Goal: Complete application form

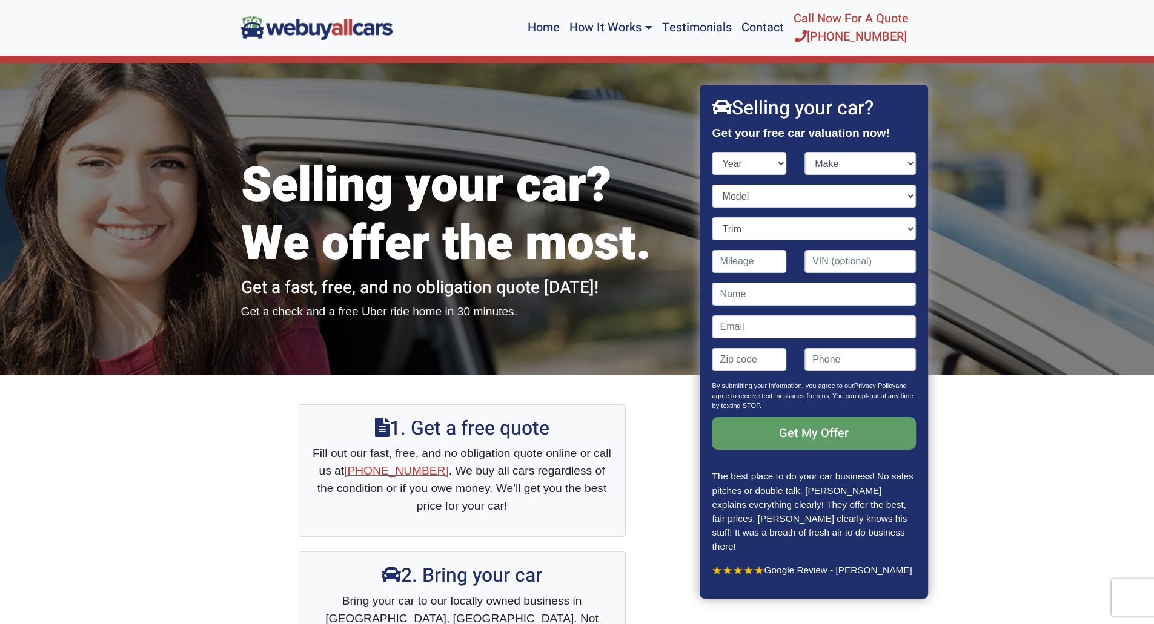
select select "2013"
click at [712, 152] on select "Year [DATE] 2025 2024 2023 2022 2021 2020 2019 2018 2017 2016 2015 2014 2013 20…" at bounding box center [749, 163] width 75 height 23
click at [914, 164] on select "Make Acura Aston [PERSON_NAME] Audi Bentley BMW Buick Cadillac Chevrolet Chrysl…" at bounding box center [859, 163] width 111 height 23
select select "Ford"
click at [804, 152] on select "Make Acura Aston [PERSON_NAME] Audi Bentley BMW Buick Cadillac Chevrolet Chrysl…" at bounding box center [859, 163] width 111 height 23
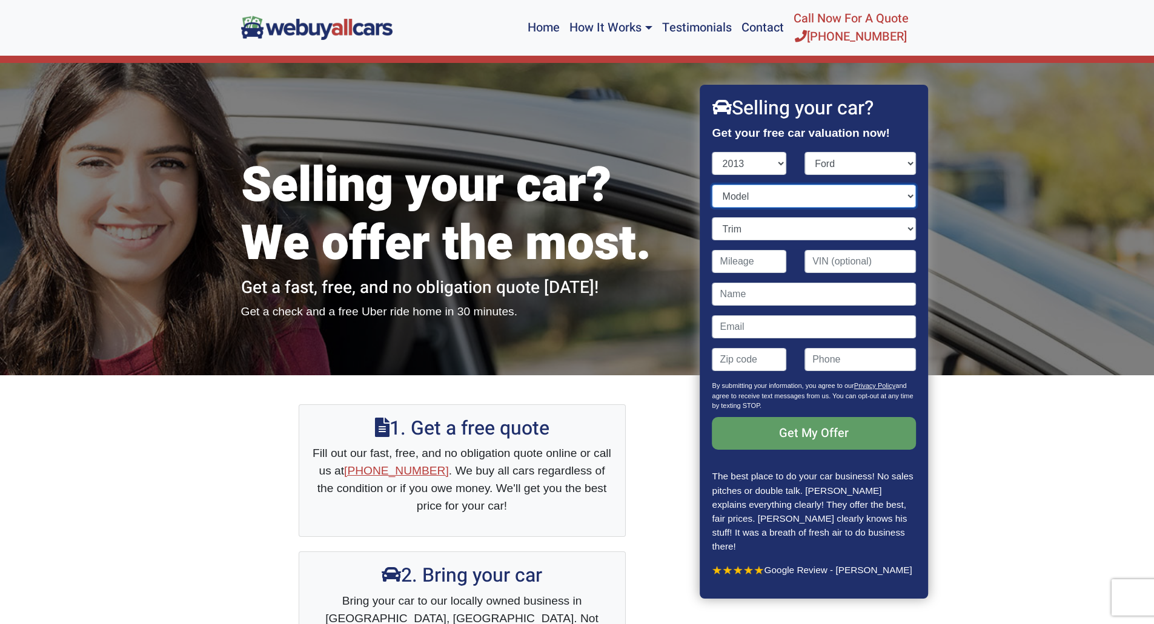
click at [913, 198] on select "Model C-Max Energi C-Max Hybrid E-Series Van E-Series Wagon Edge Escape Expedit…" at bounding box center [814, 196] width 204 height 23
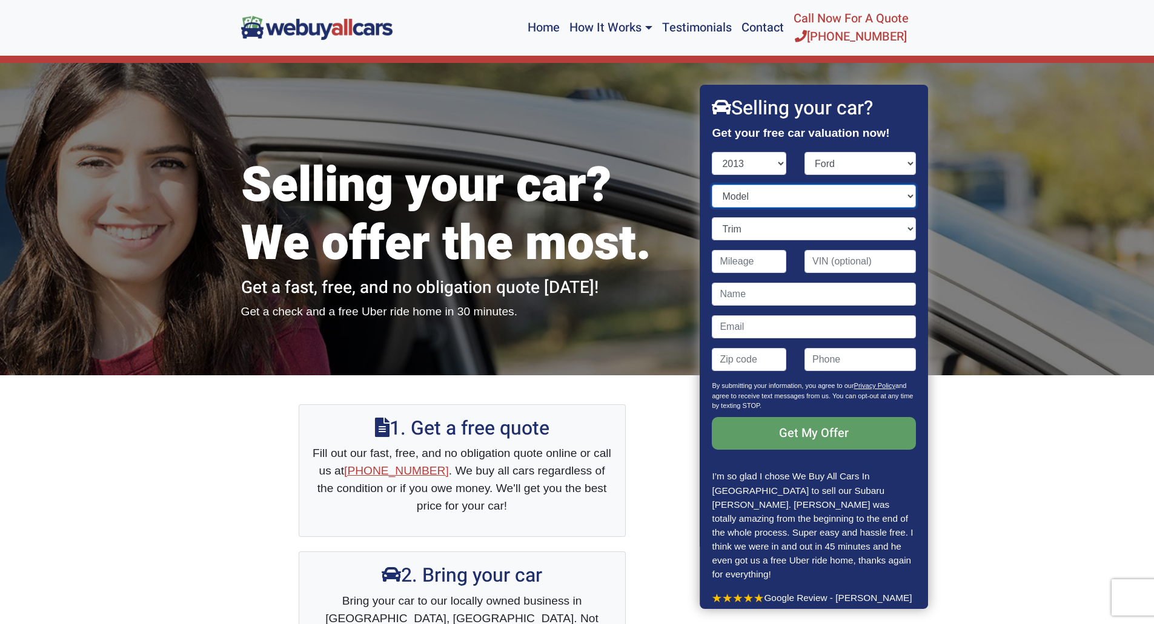
select select "Explorer"
click at [712, 185] on select "Model C-Max Energi C-Max Hybrid E-Series Van E-Series Wagon Edge Escape Expedit…" at bounding box center [814, 196] width 204 height 23
click at [910, 229] on select "Trim 4dr SUV (3.5L 6cyl) 4dr SUV AWD (3.5L 6cyl) Limited 4dr SUV (3.5L 6cyl) Li…" at bounding box center [814, 228] width 204 height 23
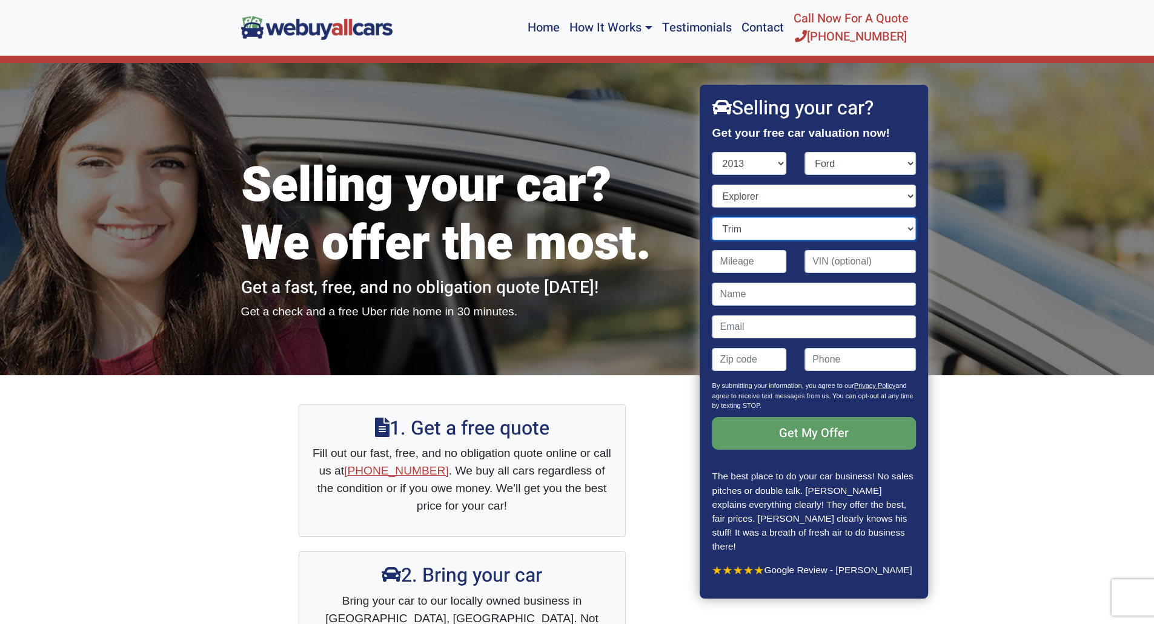
select select "4dr SUV (3.5L 6cyl)"
click at [712, 217] on select "Trim 4dr SUV (3.5L 6cyl) 4dr SUV AWD (3.5L 6cyl) Limited 4dr SUV (3.5L 6cyl) Li…" at bounding box center [814, 228] width 204 height 23
click at [758, 269] on input "Contact form" at bounding box center [749, 261] width 75 height 23
click at [773, 257] on input "Contact form" at bounding box center [749, 261] width 75 height 23
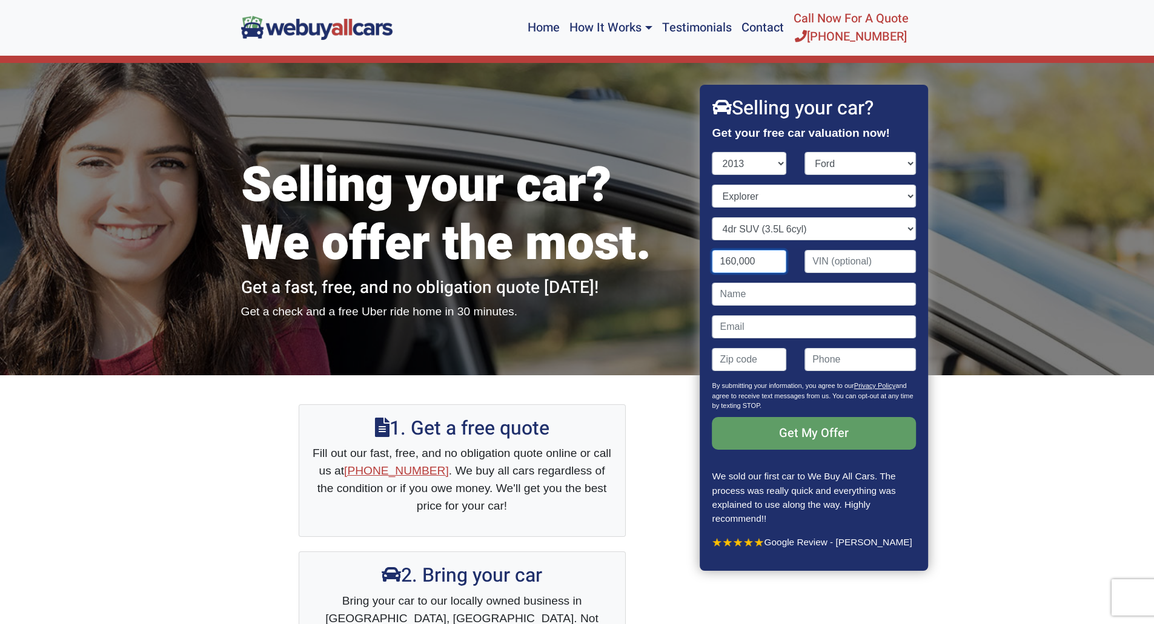
type input "160,000"
click at [778, 294] on input "Contact form" at bounding box center [814, 294] width 204 height 23
type input "[PERSON_NAME]"
type input "[EMAIL_ADDRESS][DOMAIN_NAME]"
type input "44312"
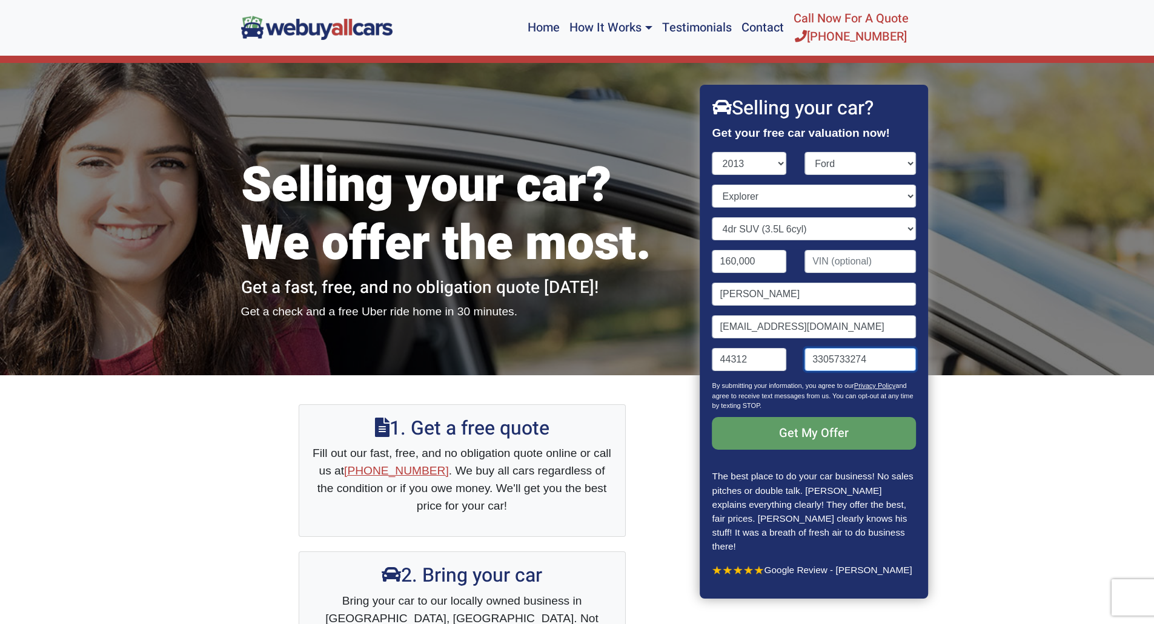
click at [875, 362] on input "3305733274" at bounding box center [859, 359] width 111 height 23
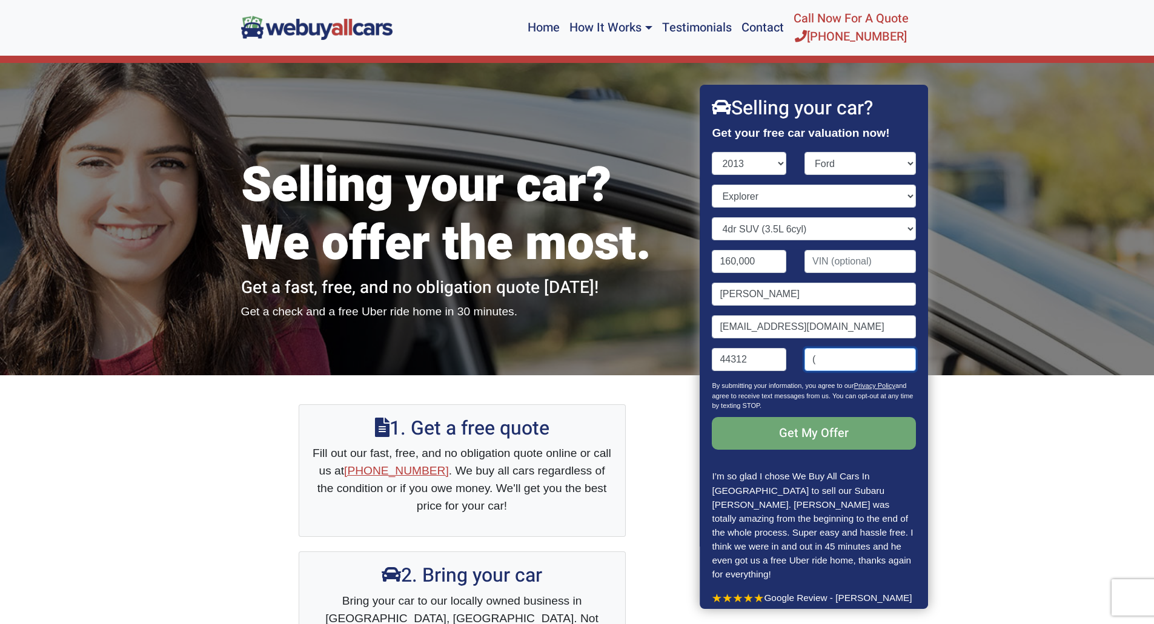
type input "("
click at [811, 431] on input "Get My Offer" at bounding box center [814, 433] width 204 height 33
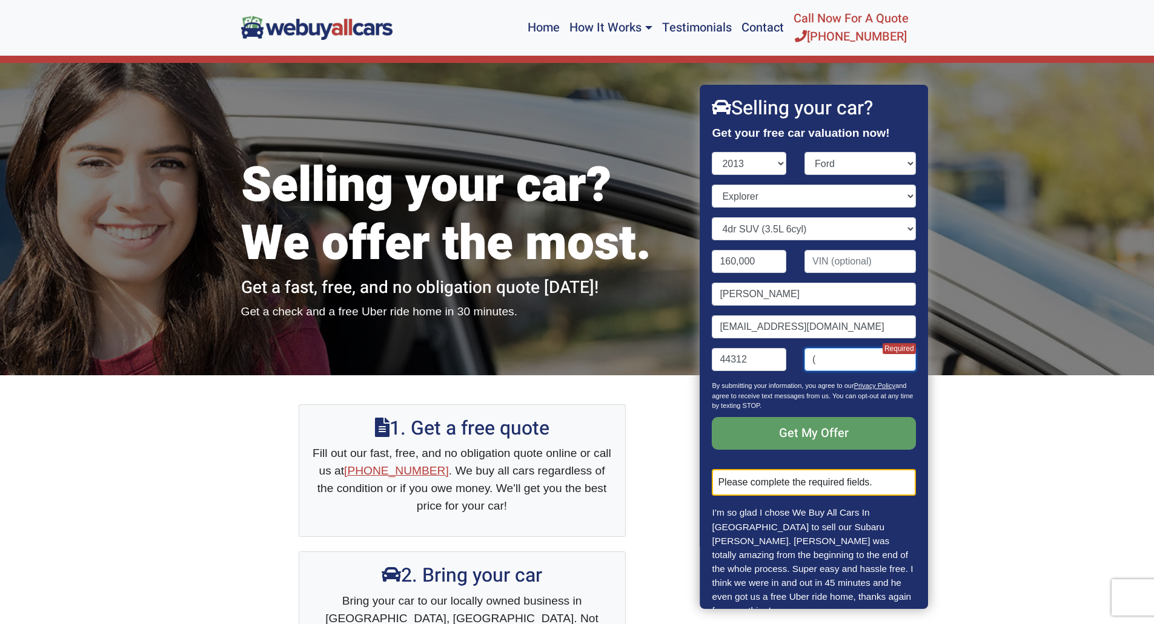
click at [846, 362] on input "(" at bounding box center [859, 359] width 111 height 23
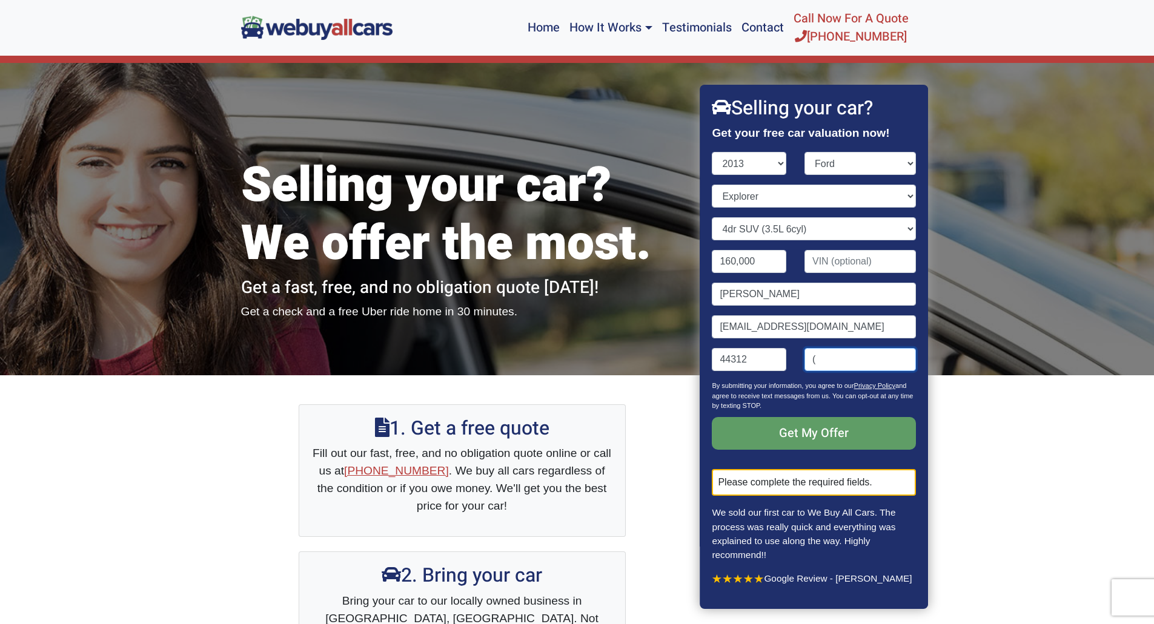
type input "3305733274"
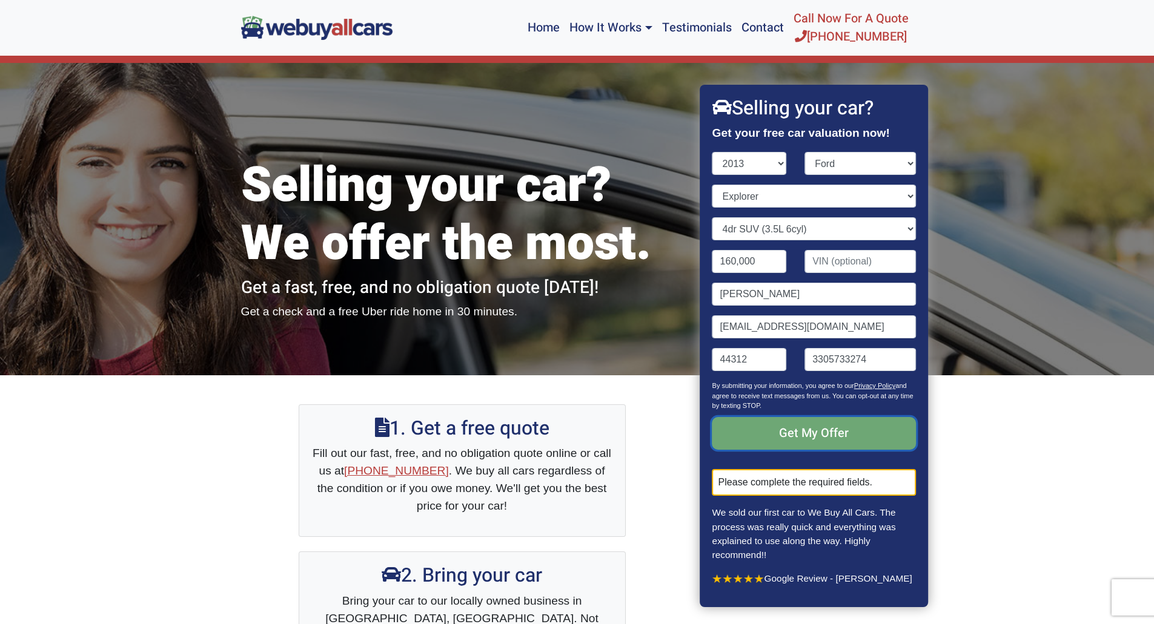
click at [833, 437] on input "Get My Offer" at bounding box center [814, 433] width 204 height 33
